Goal: Learn about a topic: Learn about a topic

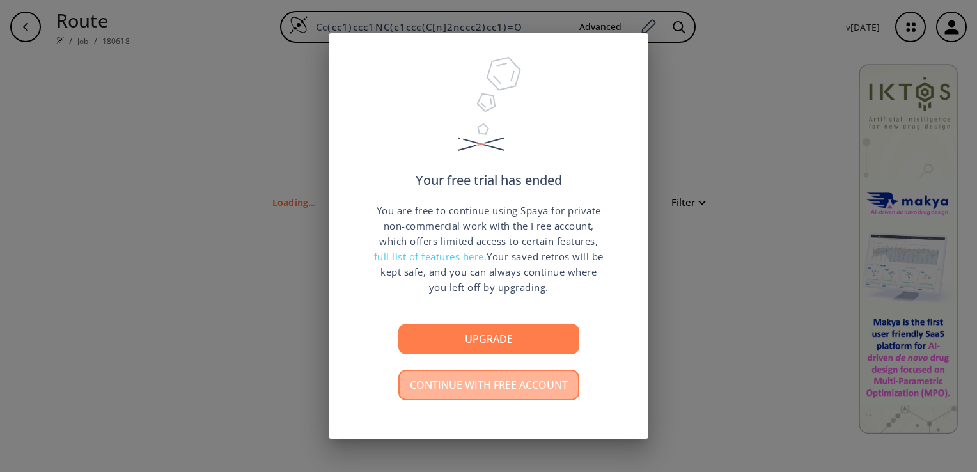
click at [465, 383] on button "Continue with free account" at bounding box center [488, 384] width 181 height 31
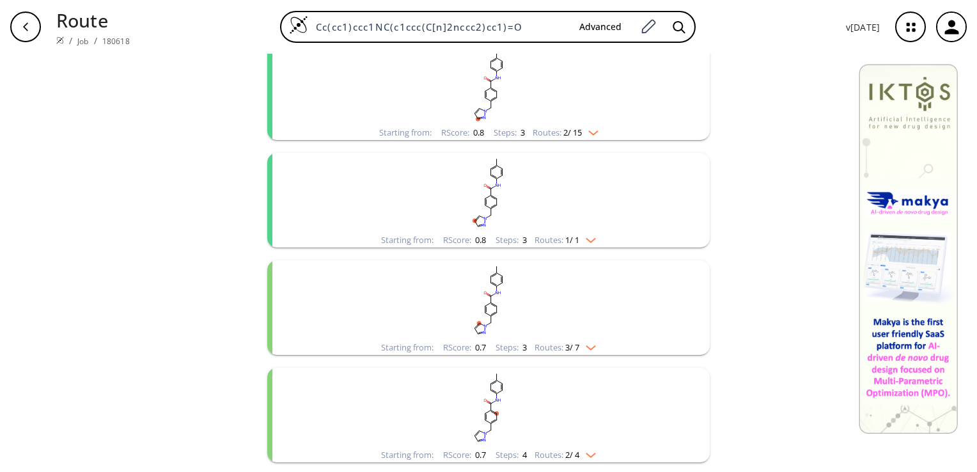
scroll to position [598, 0]
click at [517, 201] on rect "clusters" at bounding box center [488, 195] width 332 height 80
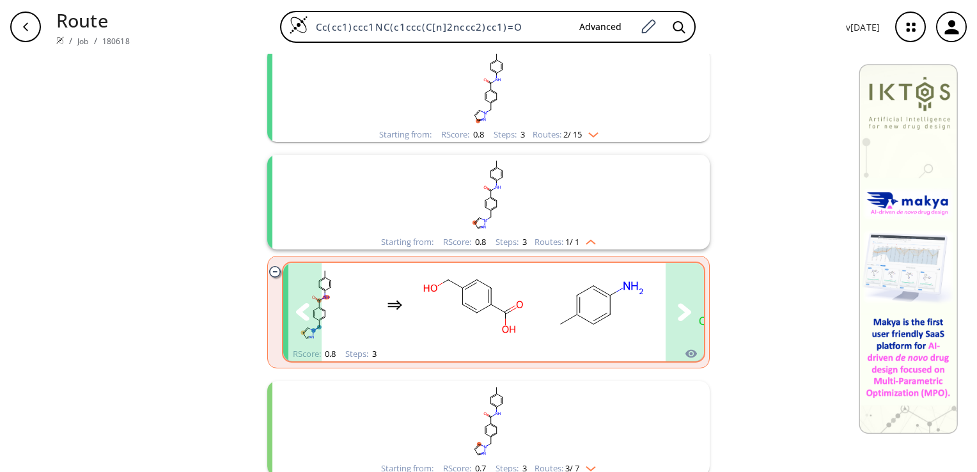
click at [685, 316] on icon "clusters" at bounding box center [685, 312] width 14 height 18
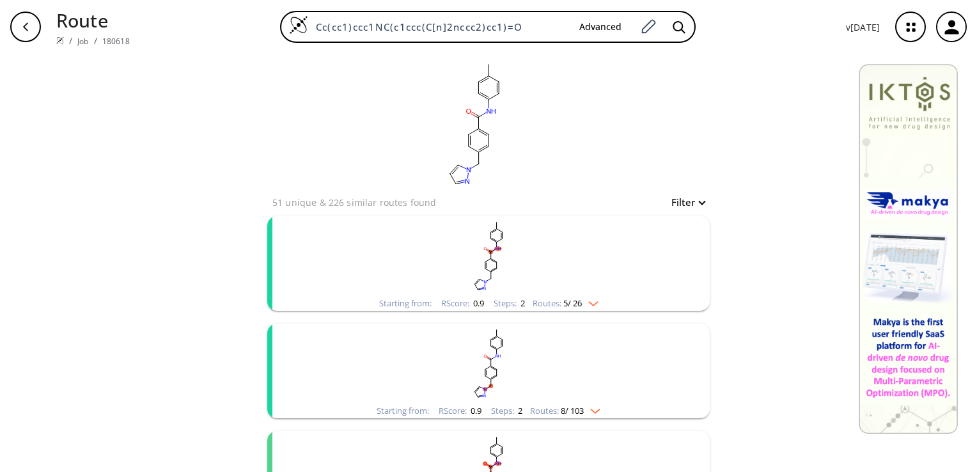
click at [590, 301] on img "clusters" at bounding box center [590, 301] width 17 height 10
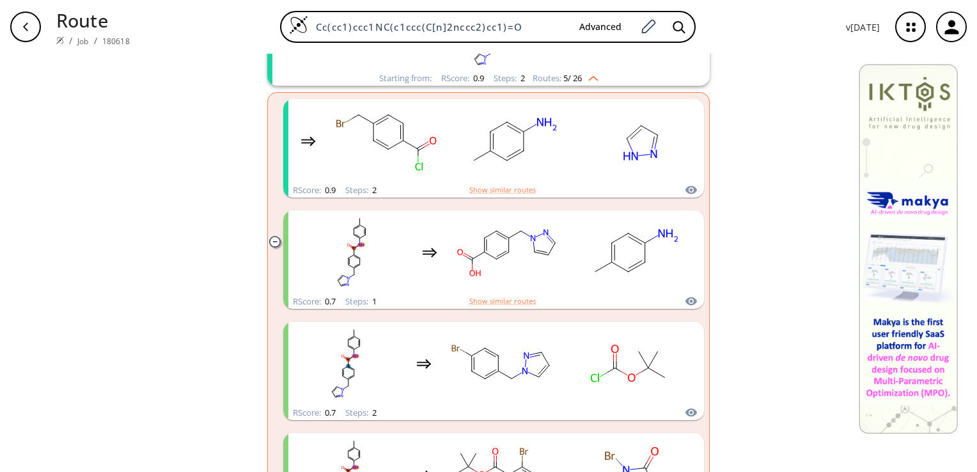
scroll to position [230, 0]
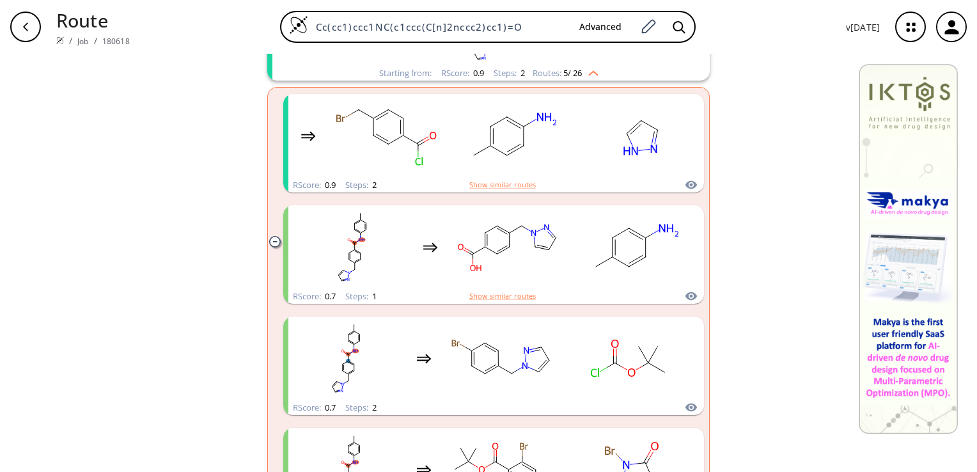
click at [547, 249] on ellipse "clusters" at bounding box center [548, 249] width 8 height 8
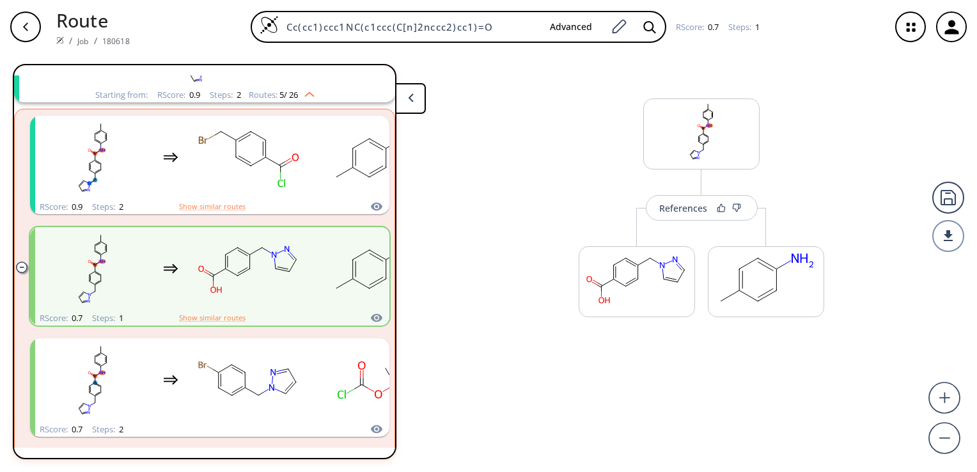
scroll to position [136, 0]
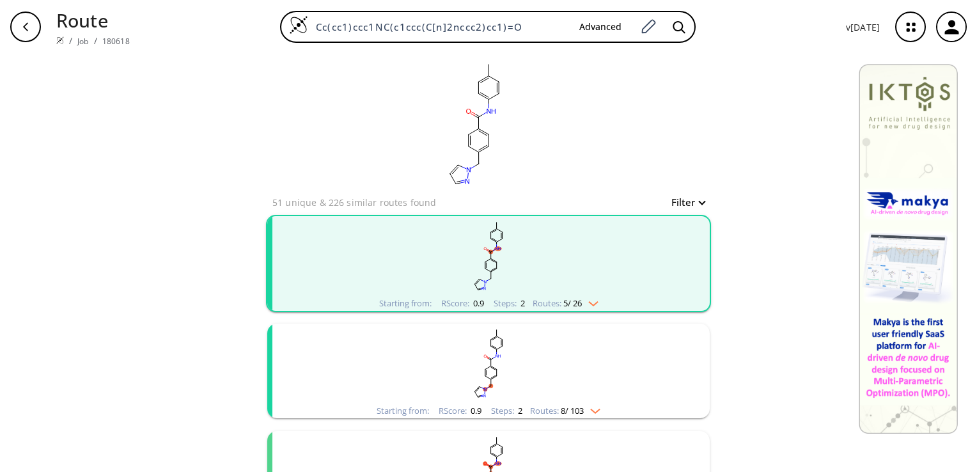
click at [591, 285] on rect "clusters" at bounding box center [488, 256] width 332 height 80
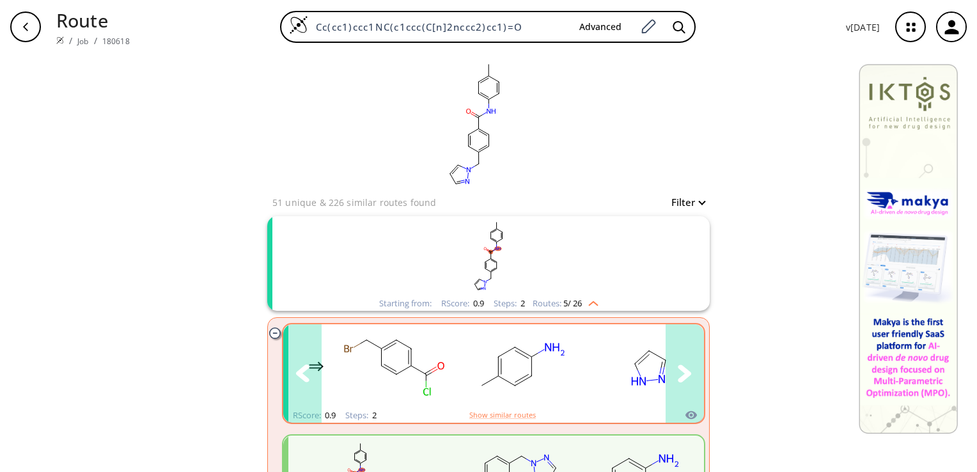
click at [678, 375] on icon "clusters" at bounding box center [685, 373] width 14 height 18
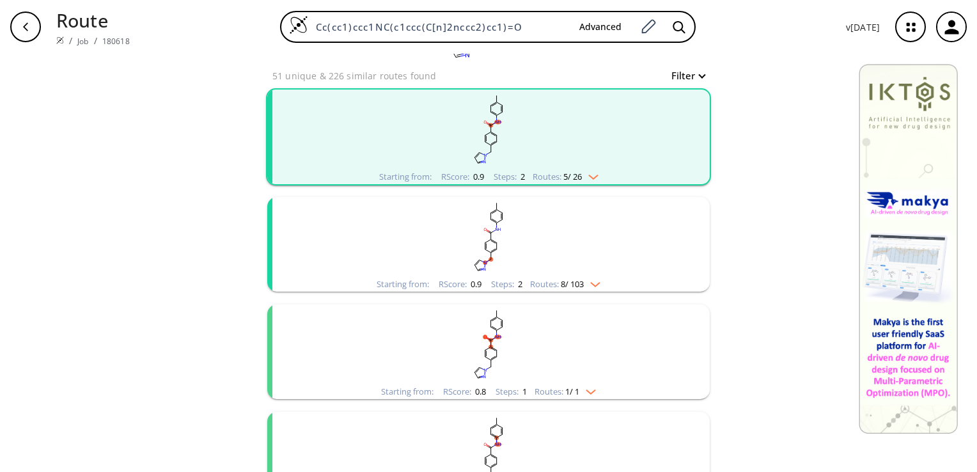
scroll to position [130, 0]
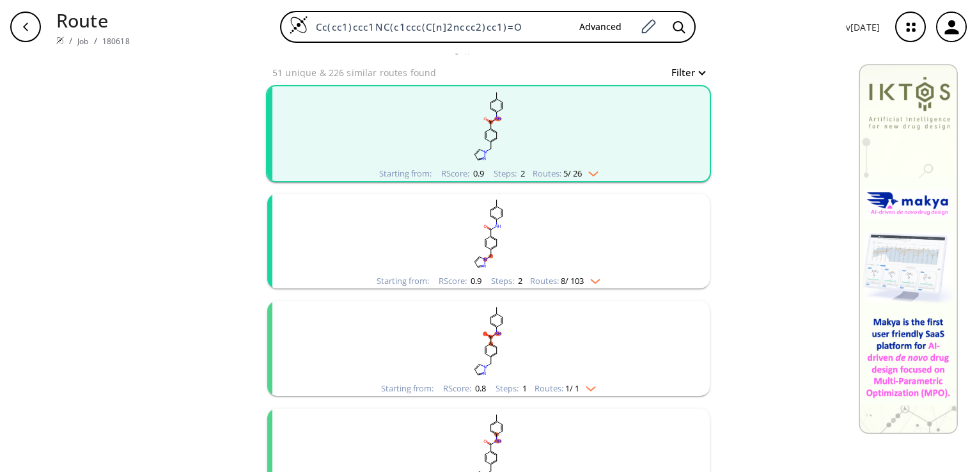
click at [426, 228] on rect "clusters" at bounding box center [488, 234] width 332 height 80
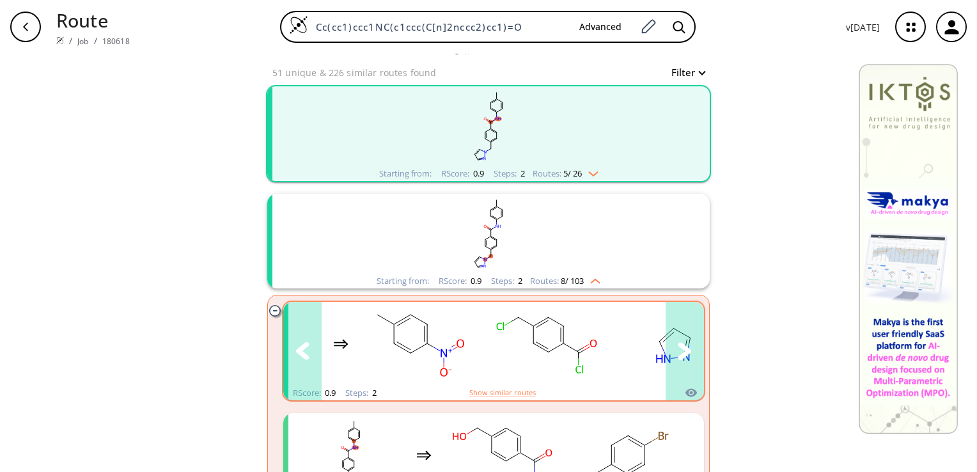
click at [688, 355] on button "clusters" at bounding box center [684, 351] width 38 height 98
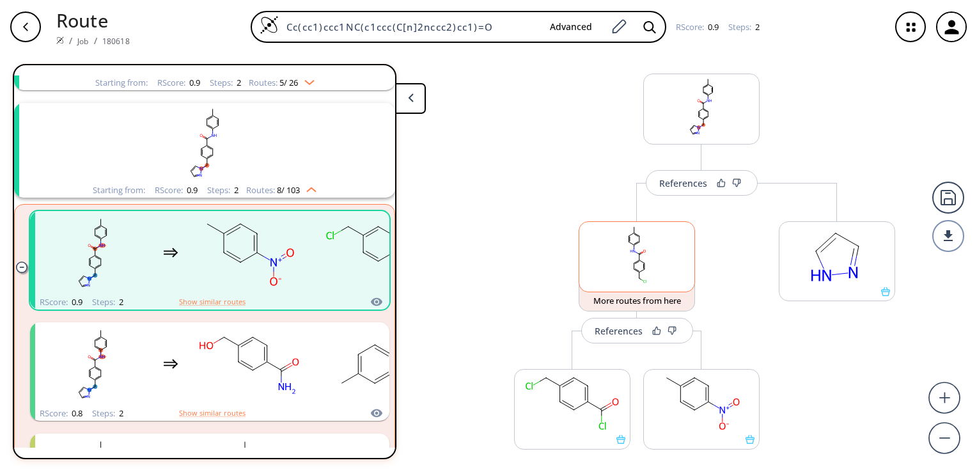
scroll to position [26, 0]
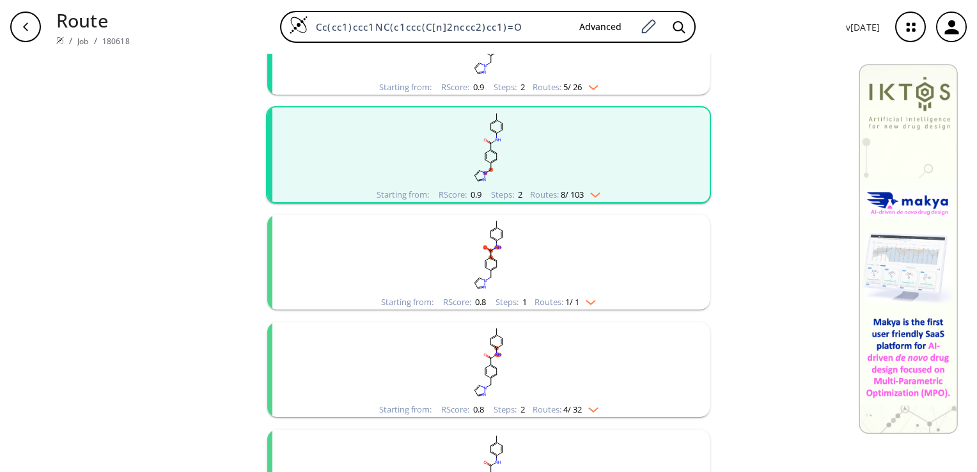
scroll to position [220, 0]
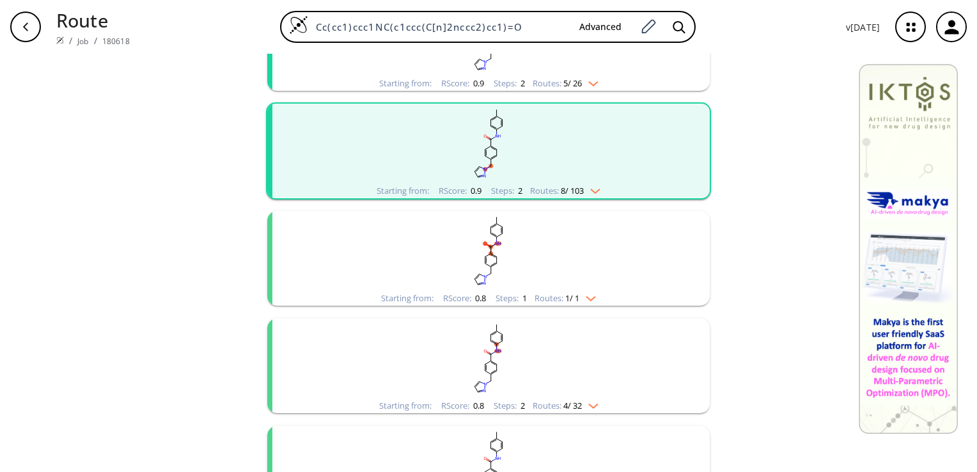
click at [436, 270] on rect "clusters" at bounding box center [488, 251] width 332 height 80
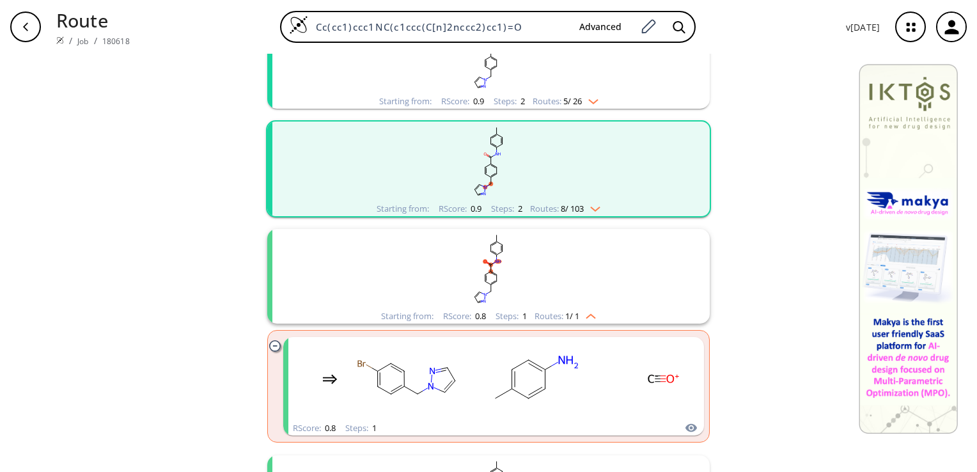
scroll to position [286, 0]
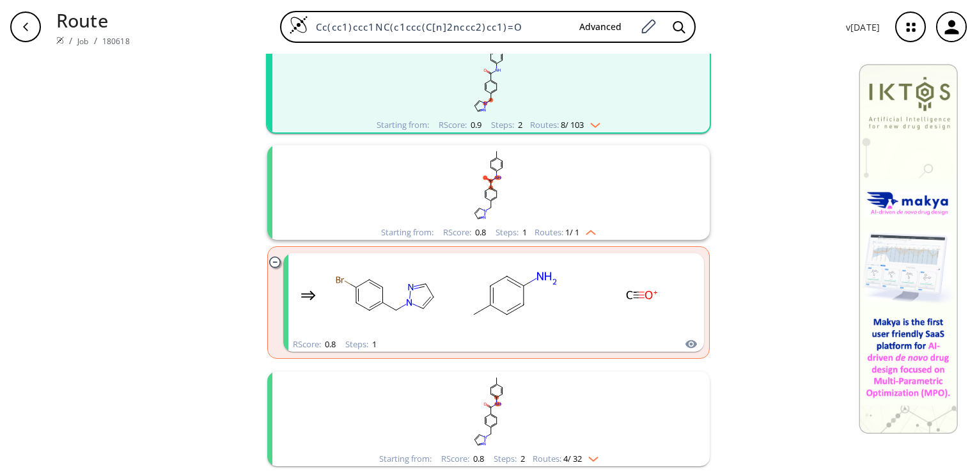
click at [602, 196] on rect "clusters" at bounding box center [488, 185] width 332 height 80
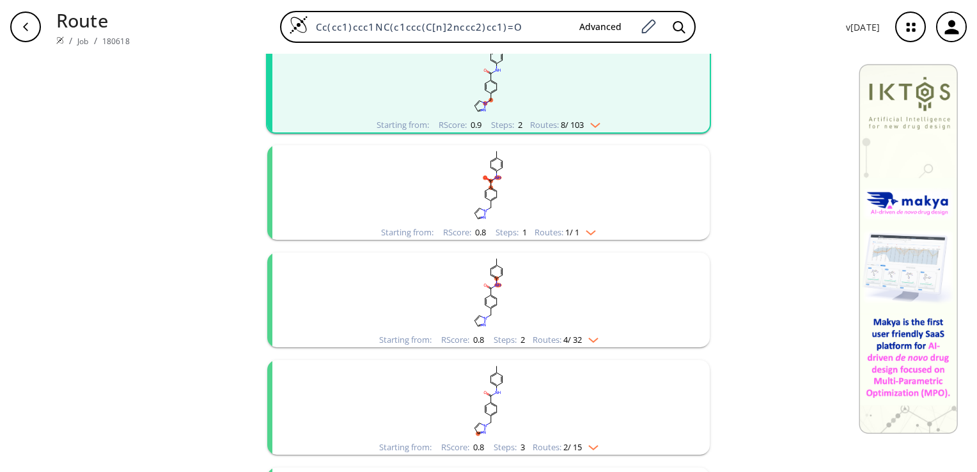
click at [602, 196] on rect "clusters" at bounding box center [488, 185] width 332 height 80
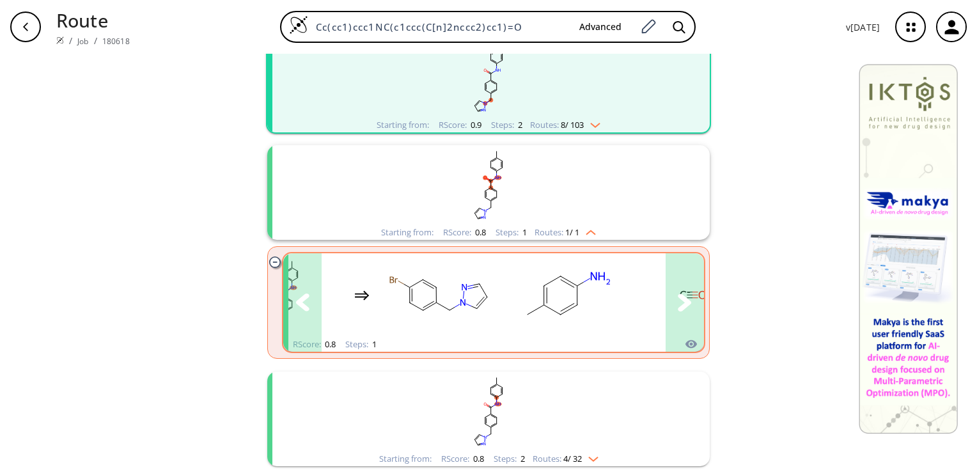
click at [669, 300] on button "clusters" at bounding box center [684, 302] width 38 height 98
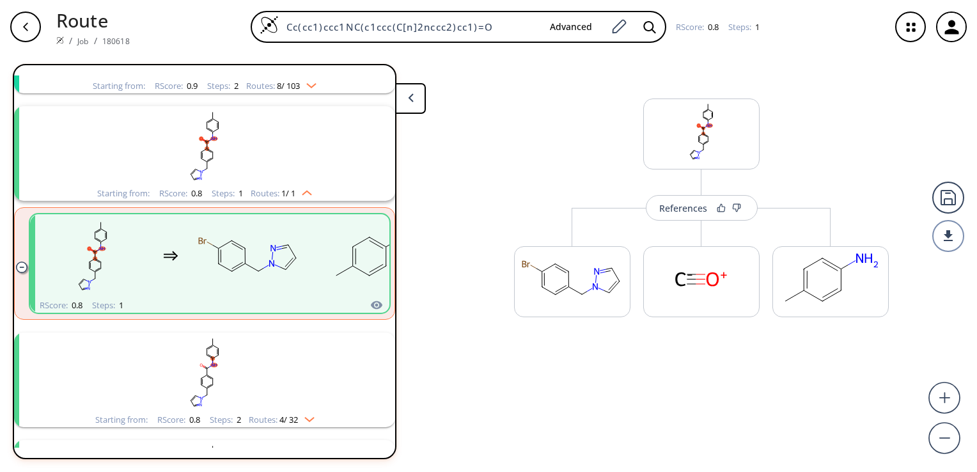
scroll to position [243, 0]
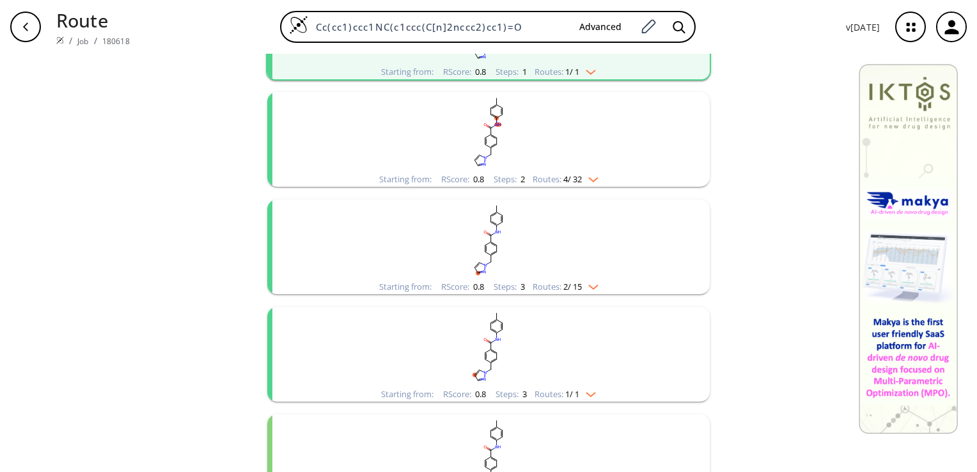
scroll to position [463, 0]
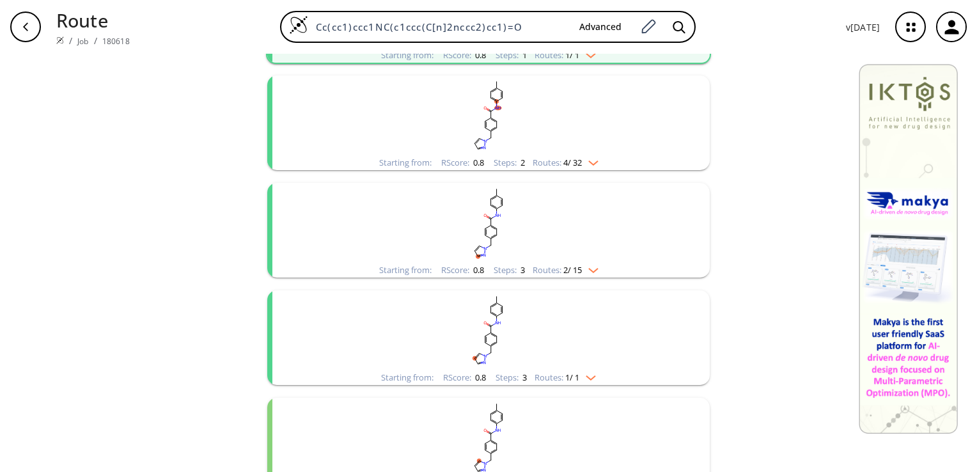
click at [440, 117] on rect "clusters" at bounding box center [488, 115] width 332 height 80
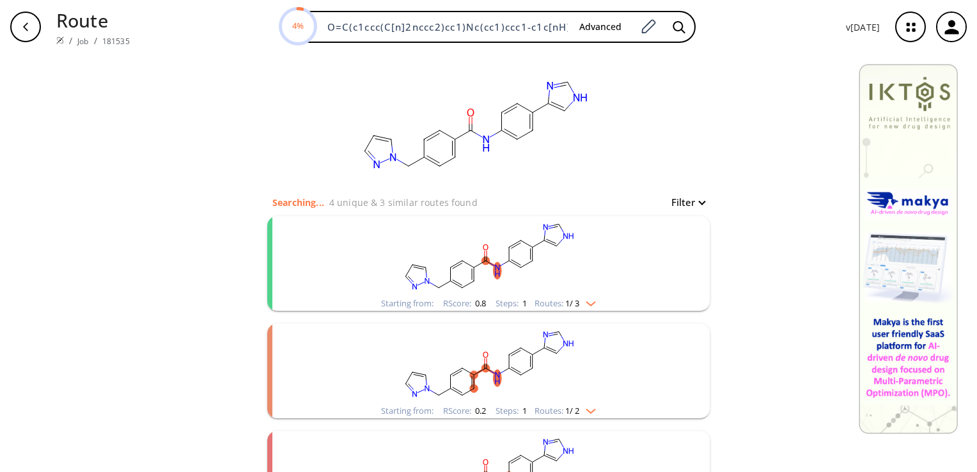
click at [536, 272] on rect "clusters" at bounding box center [488, 256] width 332 height 80
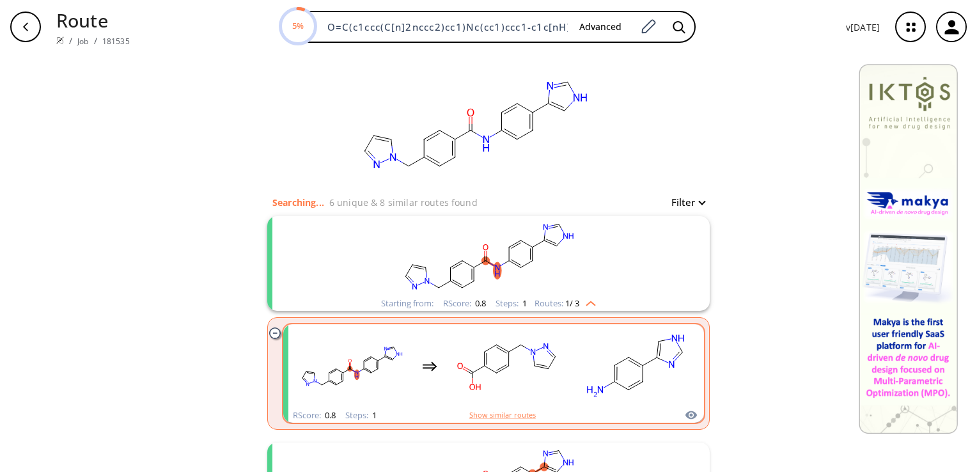
click at [665, 373] on rect "clusters" at bounding box center [635, 366] width 115 height 80
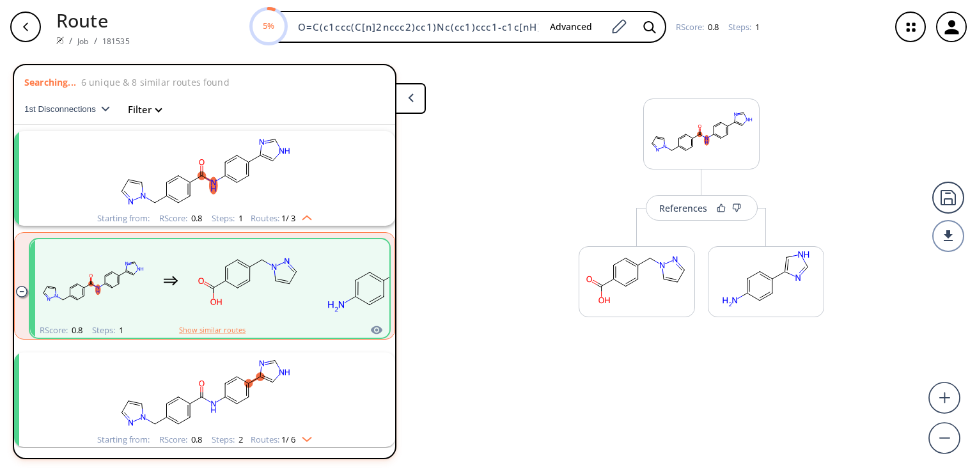
scroll to position [28, 0]
